Goal: Check status: Check status

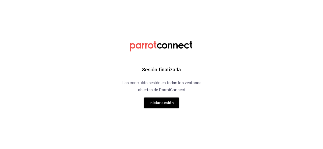
click at [168, 109] on div "Sesión finalizada Has concluido sesión en todas las ventanas abiertas de Parrot…" at bounding box center [161, 74] width 127 height 149
click at [168, 106] on button "Iniciar sesión" at bounding box center [161, 103] width 35 height 11
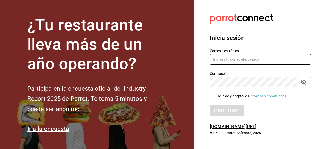
type input "omicron70@hotmail.com"
click at [211, 98] on input "He leído y acepto los Términos y condiciones." at bounding box center [212, 96] width 5 height 5
checkbox input "true"
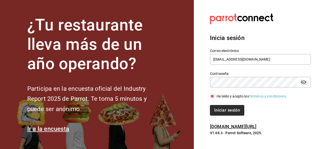
click at [223, 112] on button "Iniciar sesión" at bounding box center [227, 110] width 34 height 11
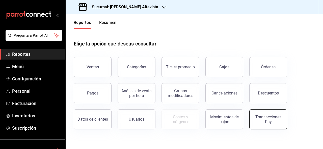
click at [261, 119] on div "Transacciones Pay" at bounding box center [267, 120] width 31 height 10
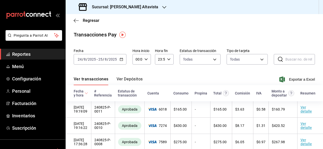
click at [126, 87] on th "Estatus de transacción" at bounding box center [129, 93] width 29 height 16
click at [125, 81] on button "Ver Depósitos" at bounding box center [129, 81] width 26 height 9
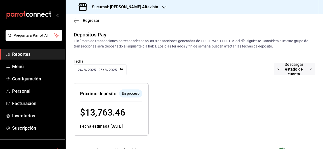
click at [162, 8] on icon "button" at bounding box center [164, 7] width 4 height 4
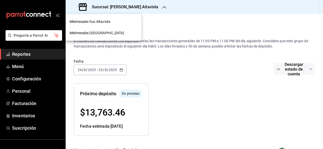
click at [119, 32] on div "Mielmesabe [GEOGRAPHIC_DATA]" at bounding box center [104, 32] width 68 height 5
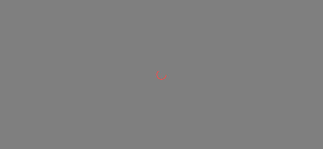
click at [119, 32] on div at bounding box center [161, 74] width 323 height 149
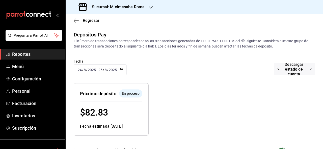
click at [121, 72] on div "[DATE] [DATE] - [DATE] [DATE]" at bounding box center [100, 70] width 53 height 11
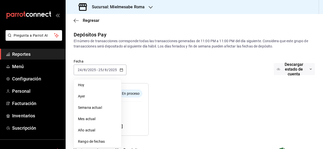
click at [136, 69] on div "Fecha [DATE] [DATE] - [DATE] [DATE] [PERSON_NAME] Semana actual Mes actual Año …" at bounding box center [194, 70] width 241 height 26
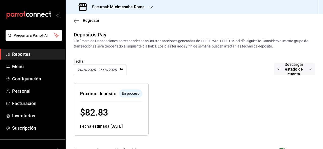
click at [121, 69] on icon "button" at bounding box center [121, 70] width 4 height 4
click at [149, 76] on div at bounding box center [210, 105] width 124 height 61
click at [124, 72] on div "[DATE] [DATE] - [DATE] [DATE]" at bounding box center [100, 70] width 53 height 11
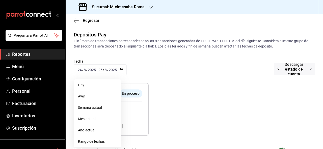
click at [108, 96] on span "Ayer" at bounding box center [97, 96] width 39 height 5
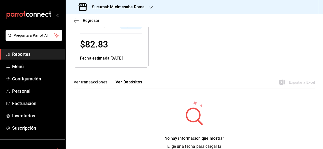
scroll to position [68, 0]
click at [101, 83] on button "Ver transacciones" at bounding box center [91, 84] width 34 height 9
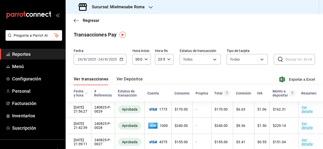
click at [124, 87] on th "Estatus de transacción" at bounding box center [129, 93] width 29 height 16
click at [126, 80] on button "Ver Depósitos" at bounding box center [129, 81] width 26 height 9
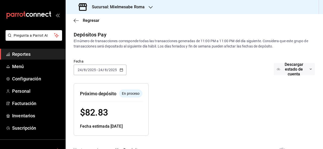
click at [122, 73] on div "[DATE] [DATE] - [DATE] [DATE]" at bounding box center [100, 70] width 53 height 11
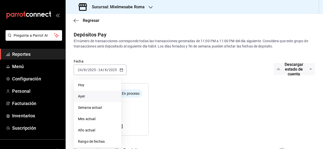
click at [100, 101] on li "Ayer" at bounding box center [97, 96] width 47 height 11
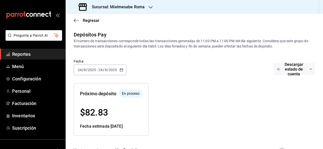
click at [119, 72] on div "[DATE] [DATE] - [DATE] [DATE]" at bounding box center [100, 70] width 53 height 11
click at [137, 66] on div "Fecha [DATE] [DATE] - [DATE] [DATE] Descargar estado de cuenta" at bounding box center [194, 70] width 241 height 26
click at [117, 71] on div "[DATE] [DATE]" at bounding box center [108, 70] width 20 height 4
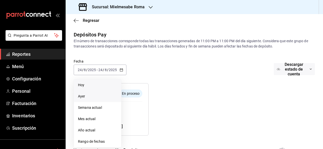
click at [106, 83] on span "Hoy" at bounding box center [97, 85] width 39 height 5
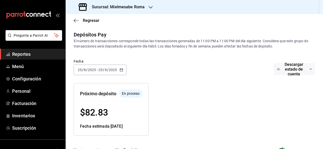
click at [122, 70] on icon "button" at bounding box center [121, 70] width 4 height 4
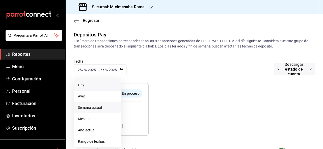
click at [99, 109] on span "Semana actual" at bounding box center [97, 107] width 39 height 5
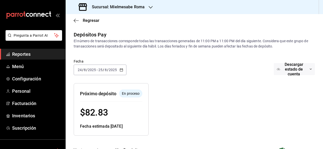
click at [118, 73] on div "[DATE] [DATE] - [DATE] [DATE]" at bounding box center [100, 70] width 53 height 11
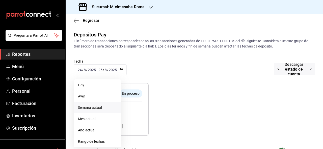
click at [103, 98] on span "Ayer" at bounding box center [97, 96] width 39 height 5
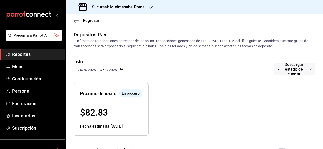
click at [147, 9] on div "Sucursal: Mielmesabe Roma" at bounding box center [112, 7] width 85 height 14
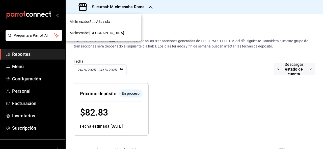
click at [138, 69] on div at bounding box center [161, 74] width 323 height 149
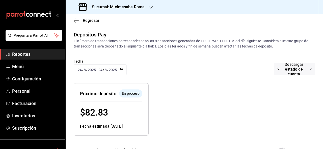
click at [124, 71] on div "[DATE] [DATE] - [DATE] [DATE]" at bounding box center [100, 70] width 53 height 11
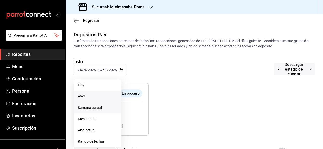
click at [102, 112] on li "Semana actual" at bounding box center [97, 107] width 47 height 11
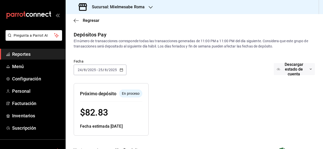
click at [140, 15] on div "Regresar" at bounding box center [194, 20] width 257 height 13
click at [147, 6] on div "Sucursal: Mielmesabe Roma" at bounding box center [112, 7] width 85 height 14
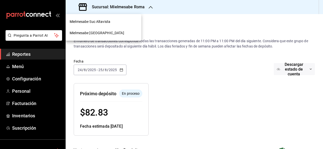
click at [122, 23] on div "Mielmesabe Suc Altavista" at bounding box center [104, 21] width 68 height 5
